Goal: Information Seeking & Learning: Understand process/instructions

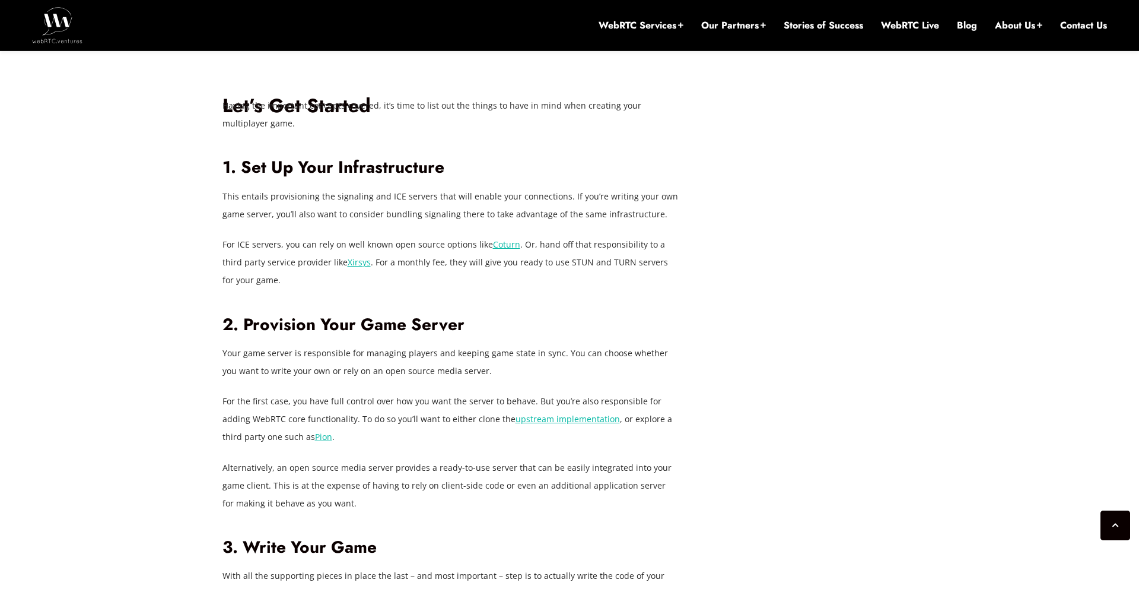
scroll to position [2790, 0]
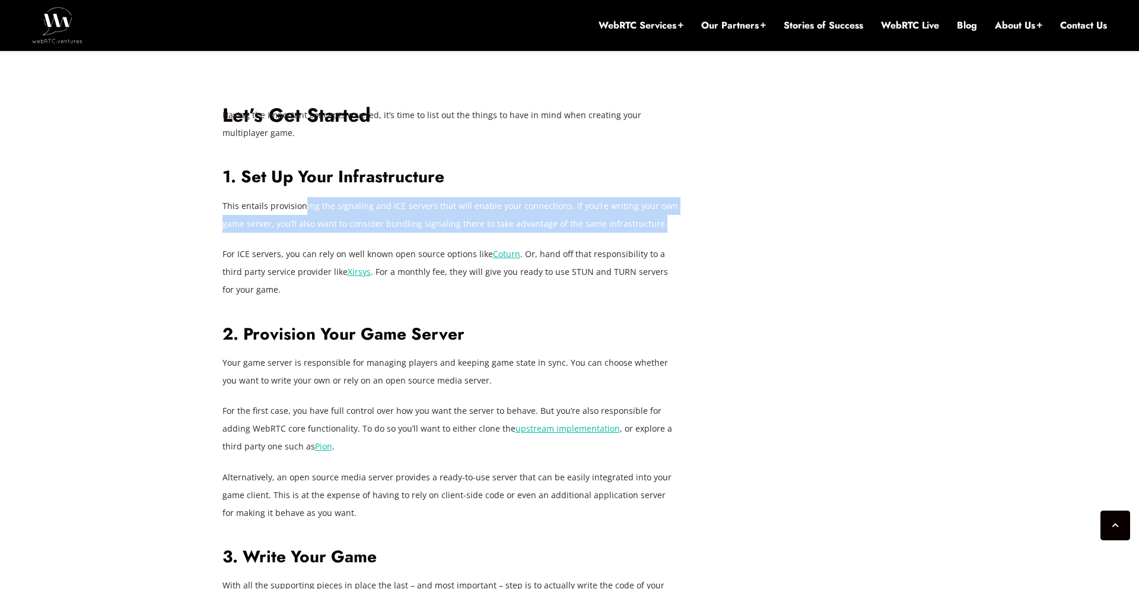
drag, startPoint x: 343, startPoint y: 151, endPoint x: 661, endPoint y: 170, distance: 318.6
click at [661, 197] on p "This entails provisioning the signaling and ICE servers that will enable your c…" at bounding box center [451, 215] width 457 height 36
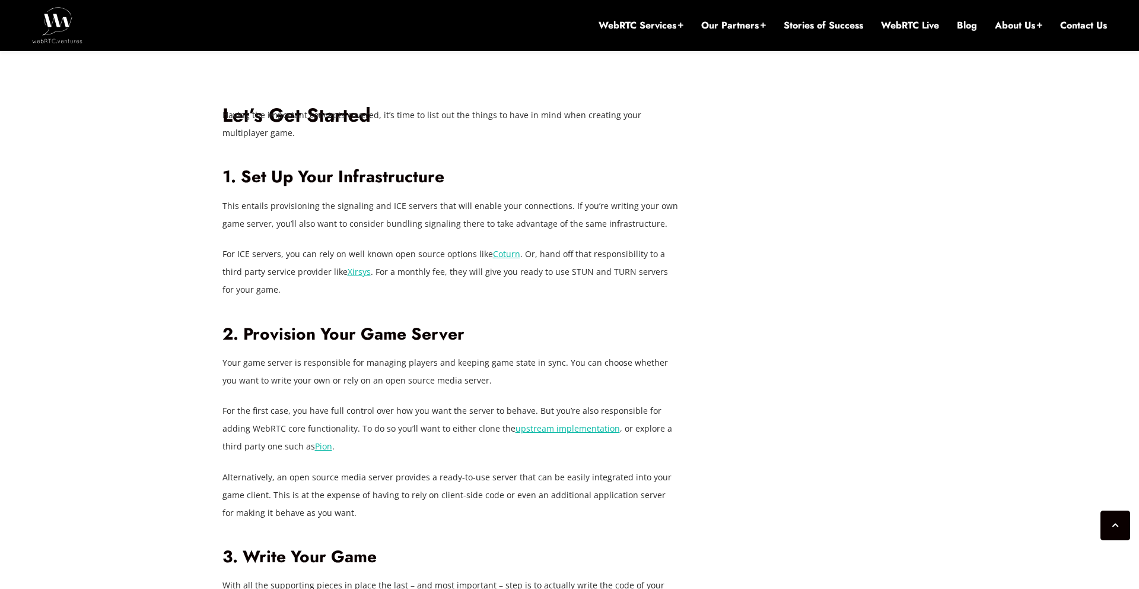
click at [663, 197] on p "This entails provisioning the signaling and ICE servers that will enable your c…" at bounding box center [451, 215] width 457 height 36
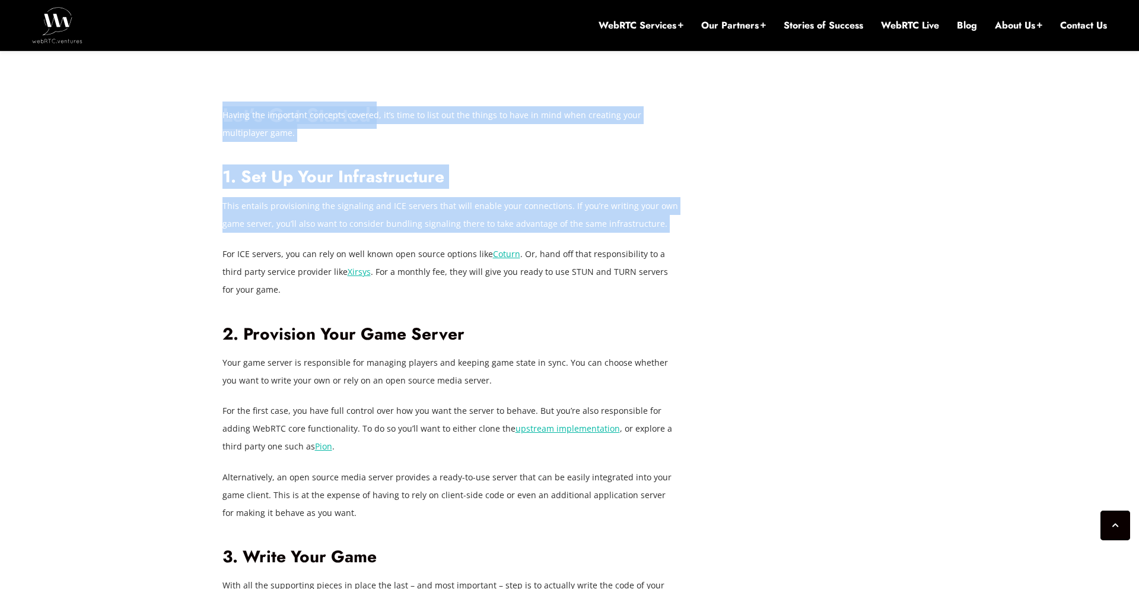
drag, startPoint x: 220, startPoint y: 167, endPoint x: 703, endPoint y: 185, distance: 483.4
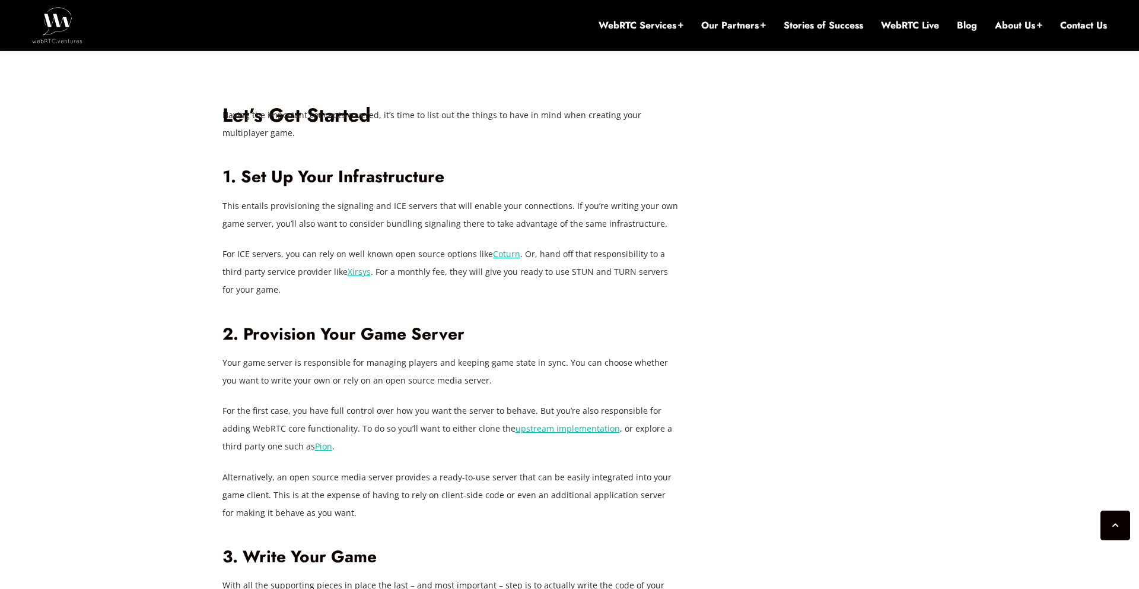
drag, startPoint x: 739, startPoint y: 184, endPoint x: 711, endPoint y: 184, distance: 27.9
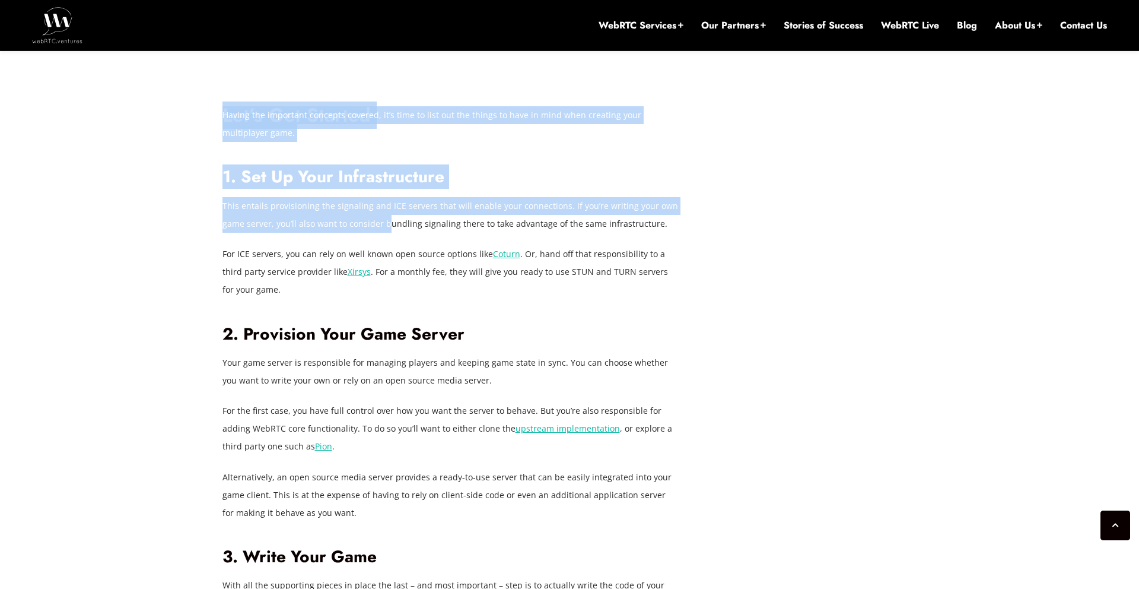
drag, startPoint x: 385, startPoint y: 166, endPoint x: 723, endPoint y: 180, distance: 338.0
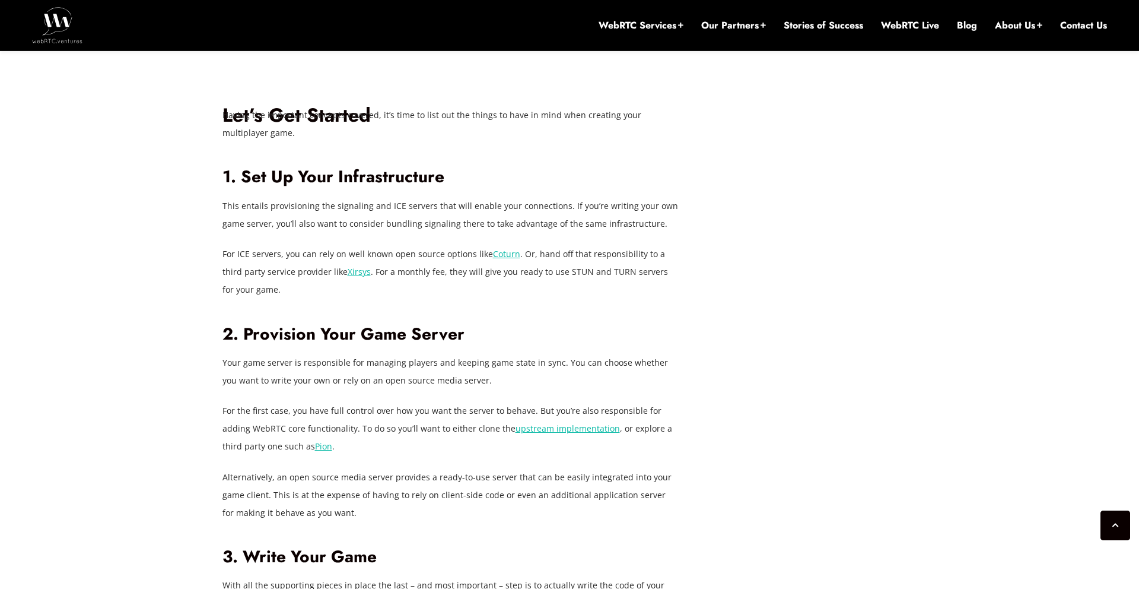
drag, startPoint x: 723, startPoint y: 181, endPoint x: 713, endPoint y: 182, distance: 9.6
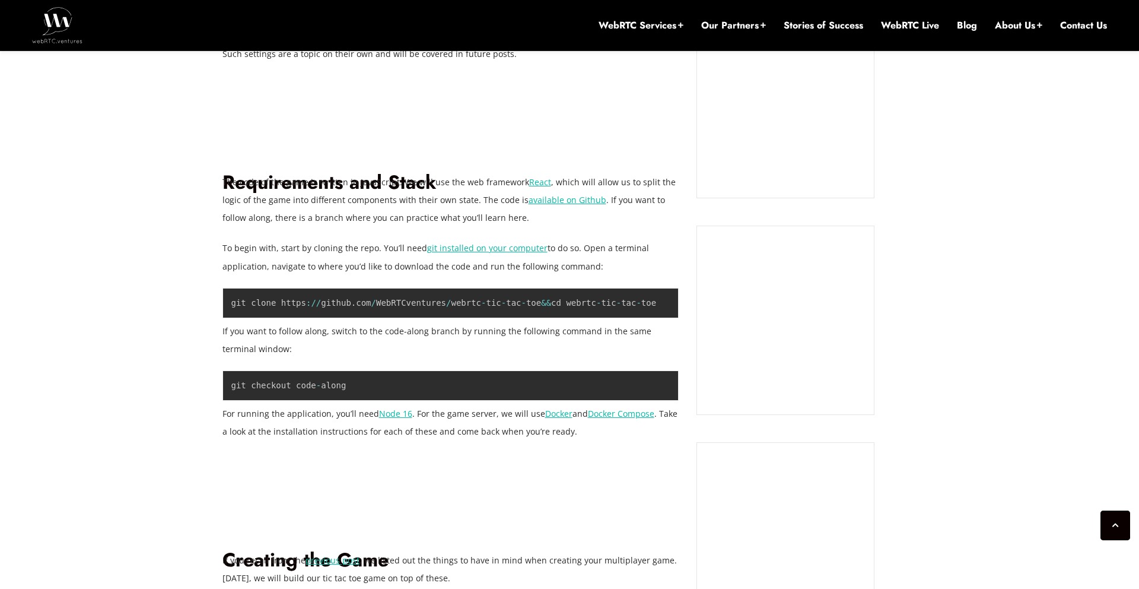
scroll to position [954, 0]
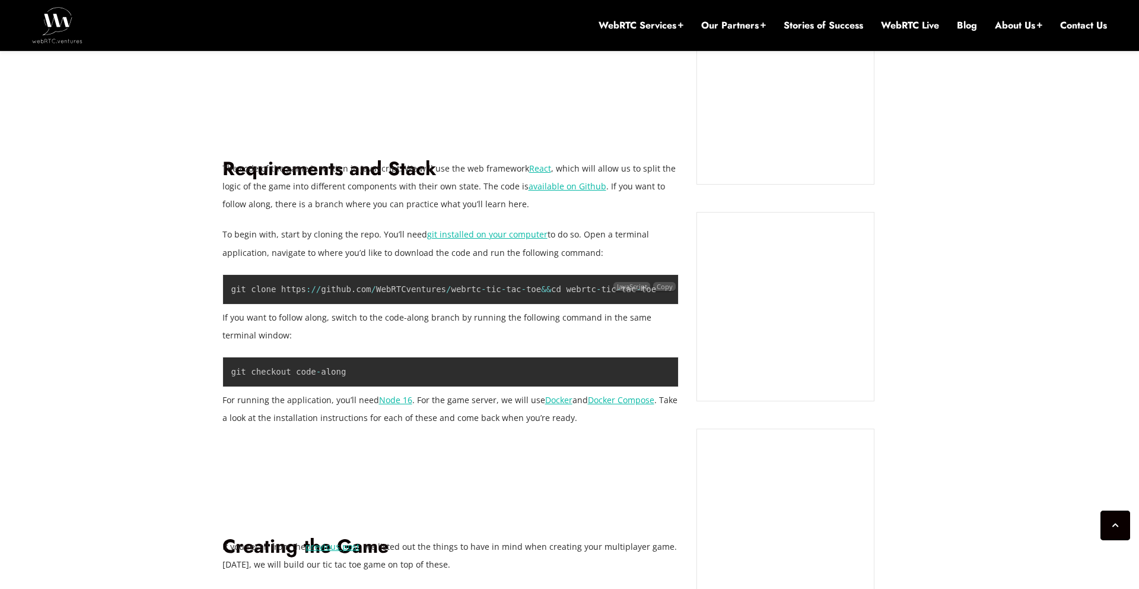
click at [548, 290] on span "&&" at bounding box center [546, 288] width 10 height 9
drag, startPoint x: 547, startPoint y: 315, endPoint x: 545, endPoint y: 307, distance: 8.1
click at [547, 315] on p "If you want to follow along, switch to the code-along branch by running the fol…" at bounding box center [451, 327] width 457 height 36
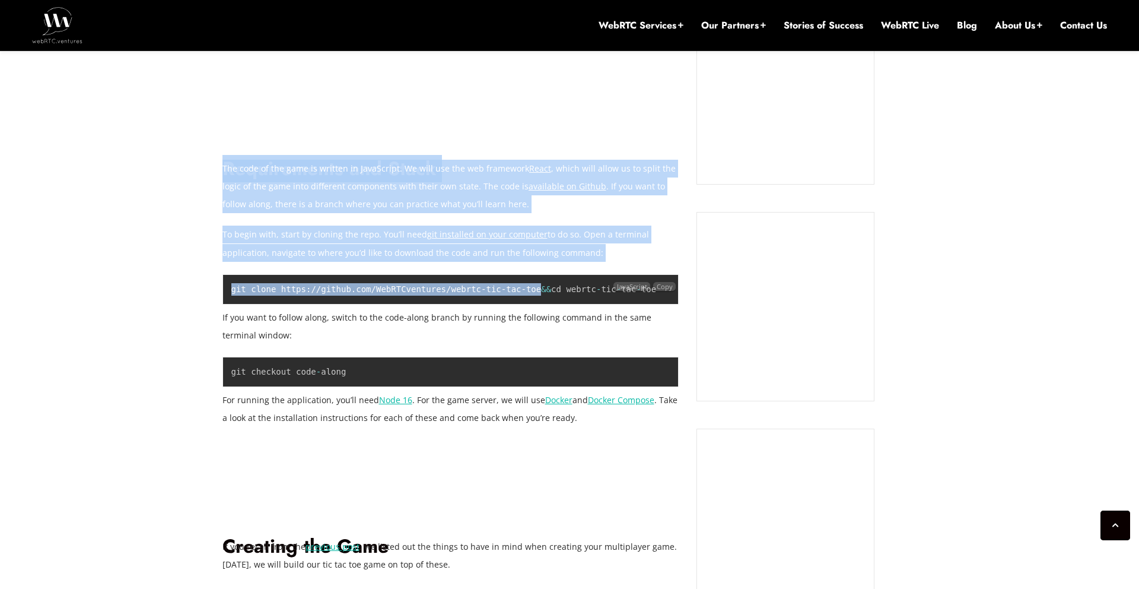
drag, startPoint x: 540, startPoint y: 290, endPoint x: 243, endPoint y: 281, distance: 297.5
click at [226, 282] on pre "git clone https : / / github . com / WebRTCventures / webrtc - tic - tac - toe …" at bounding box center [451, 289] width 457 height 30
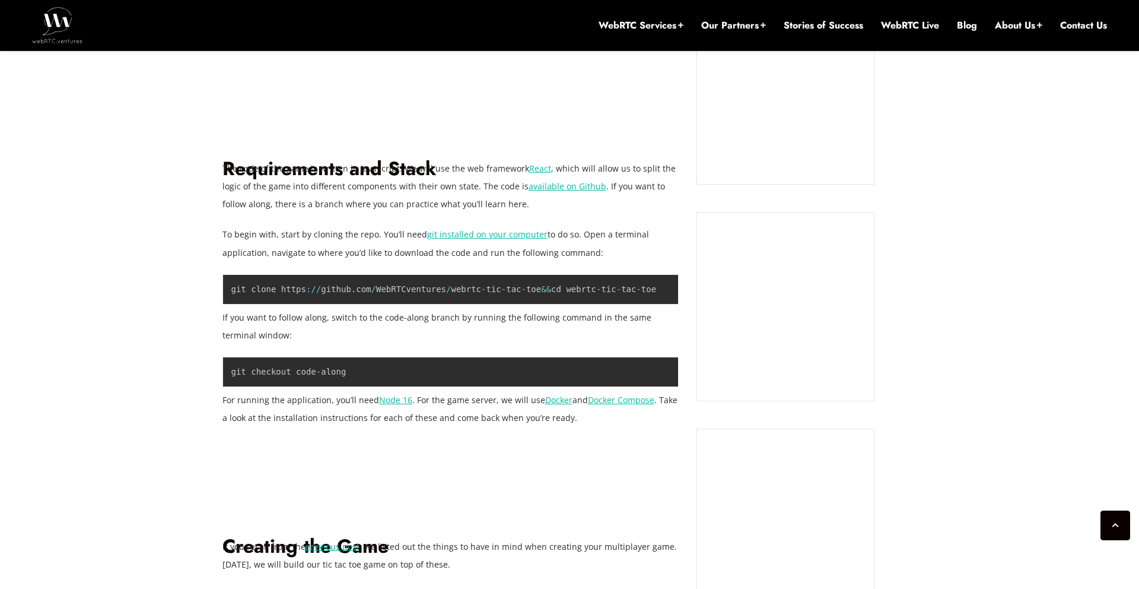
drag, startPoint x: 376, startPoint y: 312, endPoint x: 352, endPoint y: 306, distance: 24.5
click at [376, 312] on p "If you want to follow along, switch to the code-along branch by running the fol…" at bounding box center [451, 327] width 457 height 36
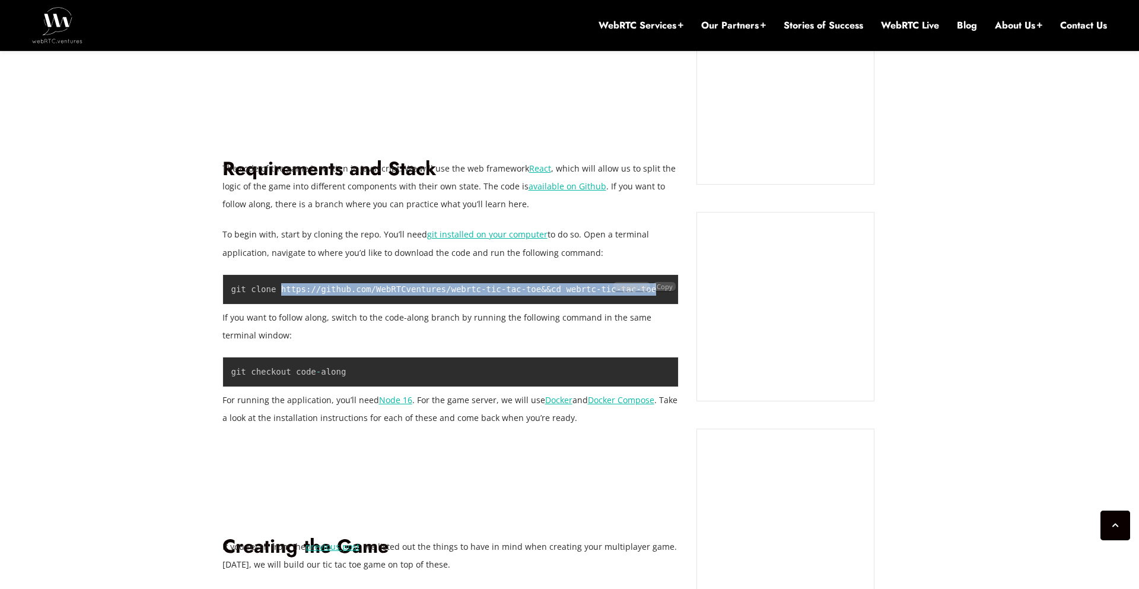
drag, startPoint x: 281, startPoint y: 288, endPoint x: 505, endPoint y: 295, distance: 224.4
click at [466, 299] on pre "git clone https : / / github . com / WebRTCventures / webrtc - tic - tac - toe …" at bounding box center [451, 289] width 457 height 30
click at [526, 294] on code "git clone https : / / github . com / WebRTCventures / webrtc - tic - tac - toe …" at bounding box center [444, 288] width 426 height 9
drag, startPoint x: 542, startPoint y: 290, endPoint x: 283, endPoint y: 287, distance: 258.8
click at [283, 287] on code "git clone https : / / github . com / WebRTCventures / webrtc - tic - tac - toe …" at bounding box center [444, 288] width 426 height 9
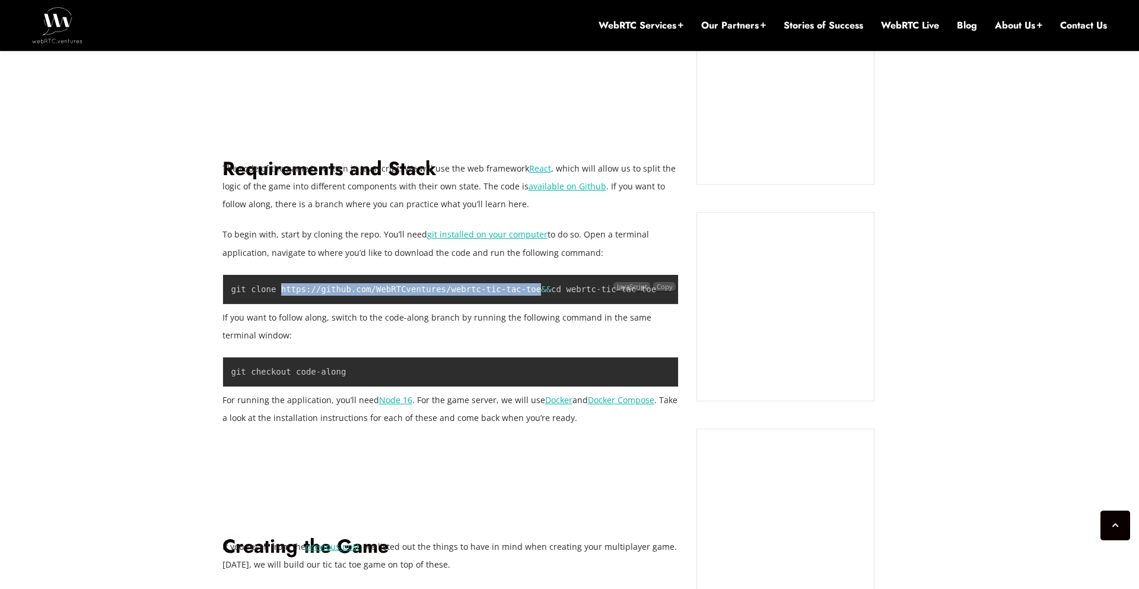
copy code "https : / / github . com / WebRTCventures / webrtc - tic - tac - toe"
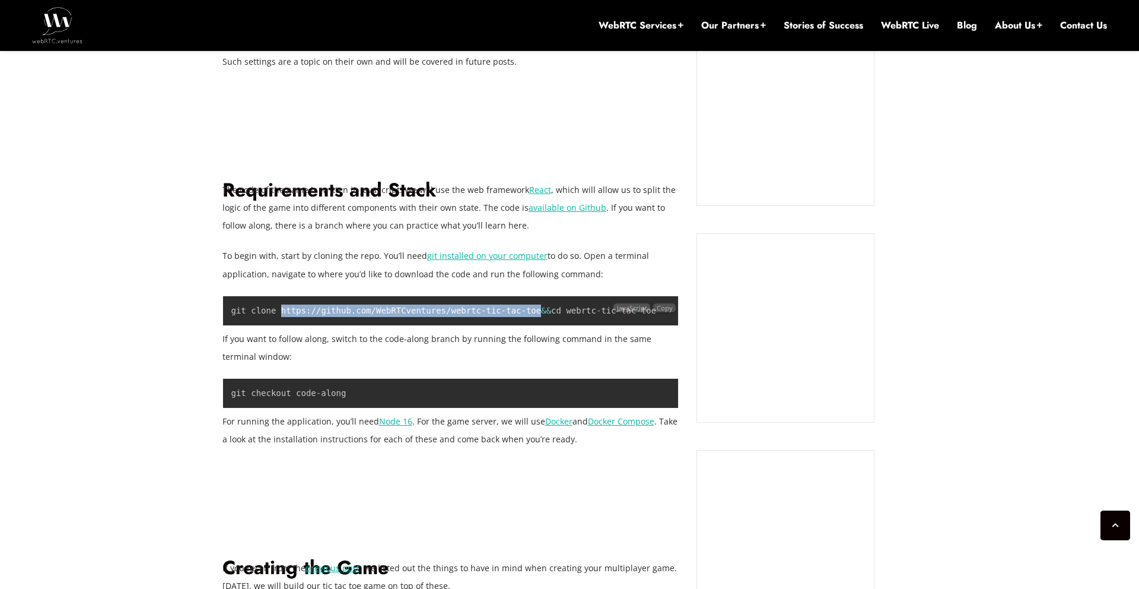
scroll to position [951, 0]
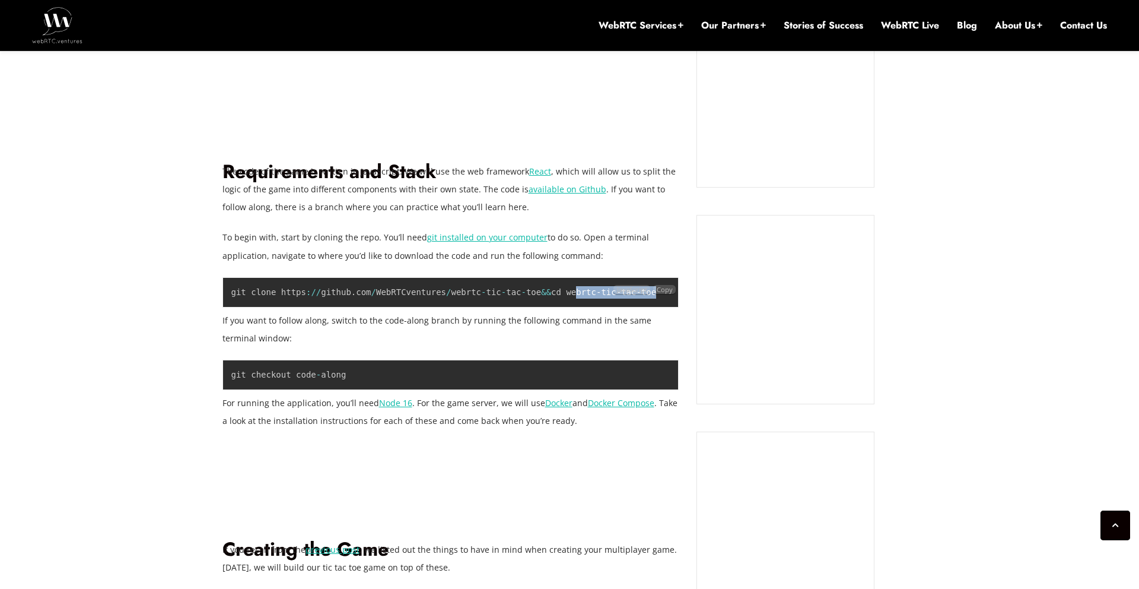
drag, startPoint x: 578, startPoint y: 290, endPoint x: 563, endPoint y: 328, distance: 40.4
click at [674, 294] on div "git clone https : / / github . com / WebRTCventures / webrtc - tic - tac - toe …" at bounding box center [451, 292] width 457 height 30
click at [456, 334] on p "If you want to follow along, switch to the code-along branch by running the fol…" at bounding box center [451, 330] width 457 height 36
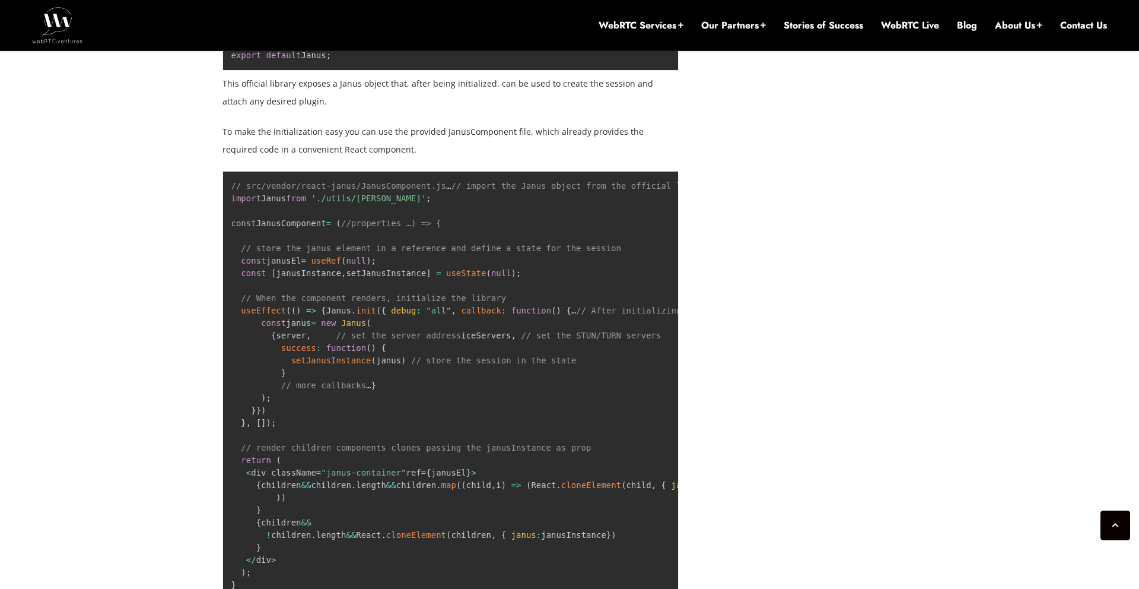
scroll to position [3961, 0]
